Goal: Task Accomplishment & Management: Use online tool/utility

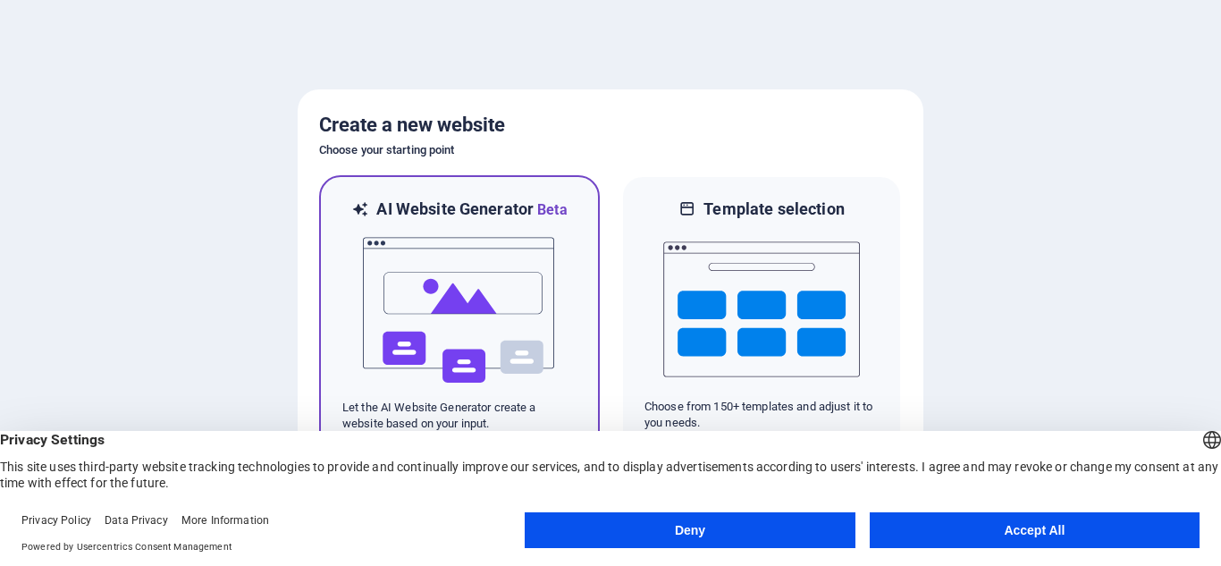
click at [468, 298] on img at bounding box center [459, 310] width 197 height 179
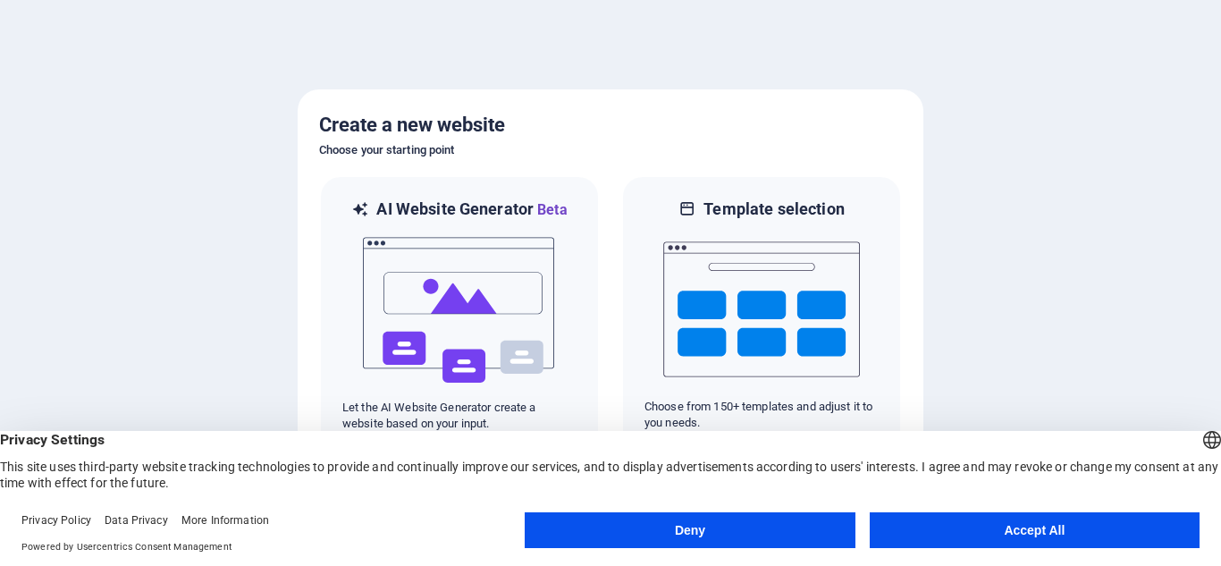
click at [976, 540] on button "Accept All" at bounding box center [1035, 530] width 330 height 36
